Goal: Task Accomplishment & Management: Use online tool/utility

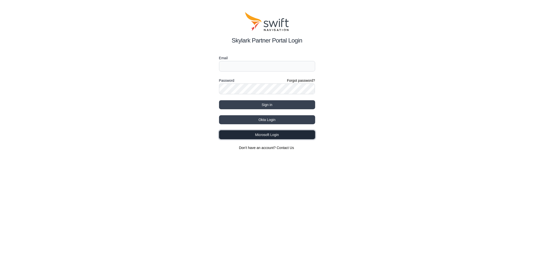
click at [260, 133] on button "Microsoft Login" at bounding box center [267, 134] width 96 height 9
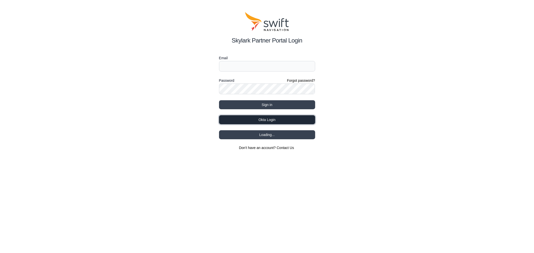
click at [281, 121] on button "Okta Login" at bounding box center [267, 119] width 96 height 9
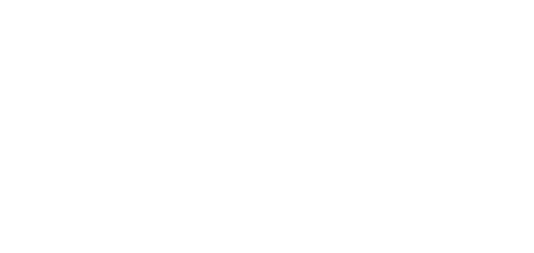
select select
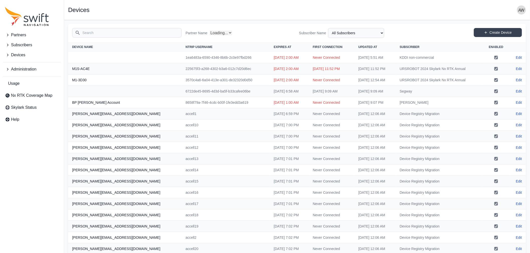
select select "Partner Name"
click at [149, 33] on input "Search" at bounding box center [126, 33] width 109 height 10
click at [15, 57] on span "Devices" at bounding box center [18, 55] width 14 height 6
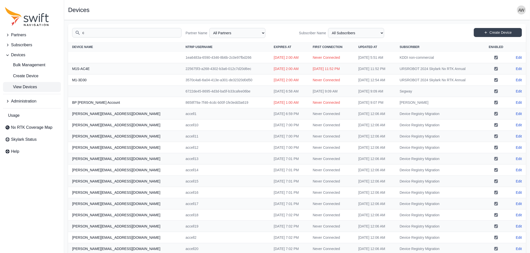
click at [32, 86] on span "View Devices" at bounding box center [21, 87] width 32 height 6
click at [28, 87] on span "View Devices" at bounding box center [21, 87] width 32 height 6
click at [94, 32] on input "c" at bounding box center [126, 33] width 109 height 10
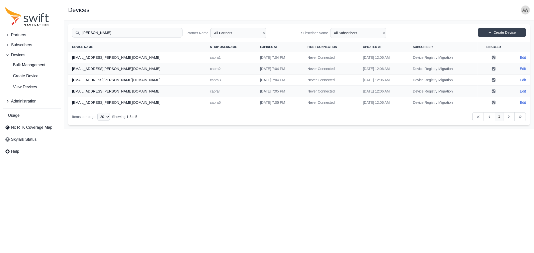
type input "capra"
